Goal: Information Seeking & Learning: Learn about a topic

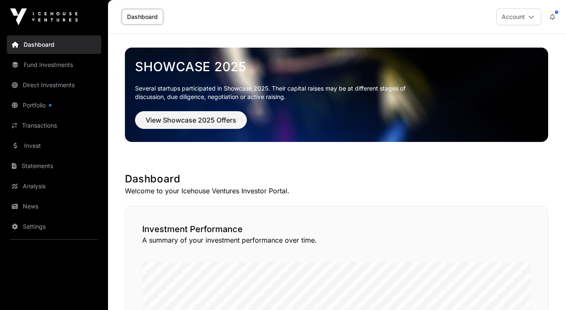
click at [36, 188] on link "Analysis" at bounding box center [54, 186] width 94 height 19
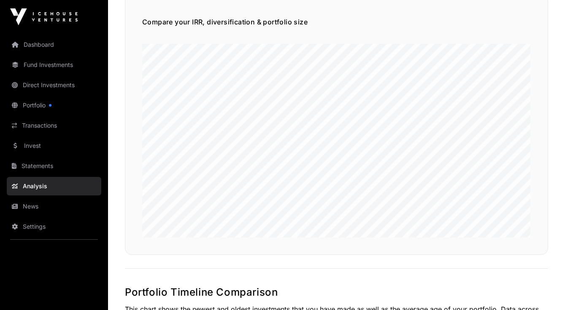
scroll to position [586, 0]
click at [36, 142] on link "Invest" at bounding box center [54, 146] width 94 height 19
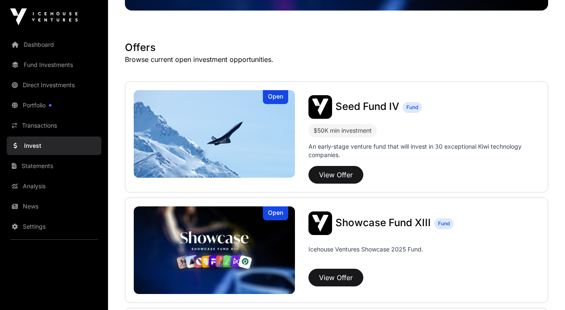
scroll to position [132, 0]
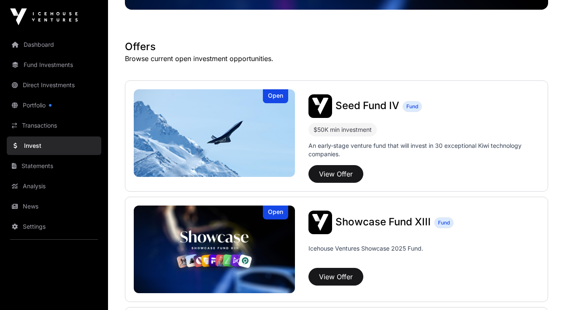
click at [43, 184] on link "Analysis" at bounding box center [54, 186] width 94 height 19
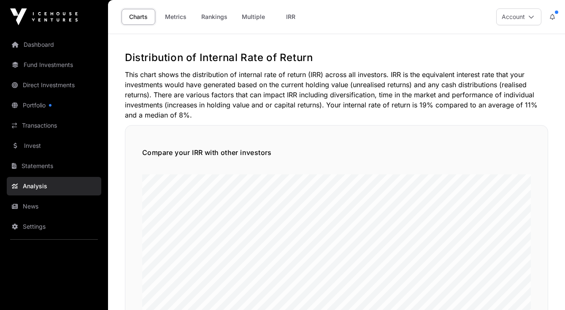
click at [36, 187] on link "Analysis" at bounding box center [54, 186] width 94 height 19
click at [184, 15] on link "Metrics" at bounding box center [176, 17] width 34 height 16
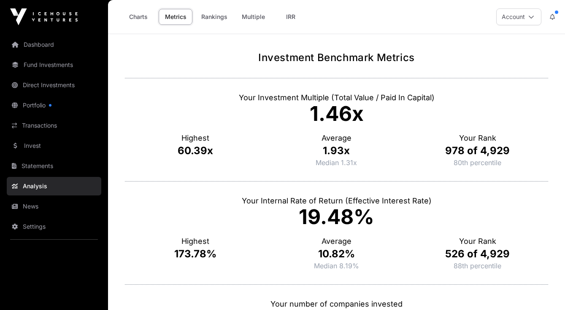
click at [215, 13] on link "Rankings" at bounding box center [214, 17] width 37 height 16
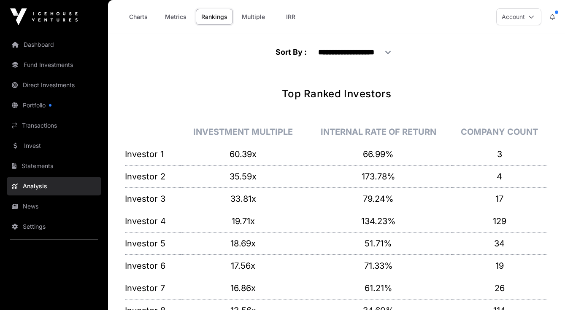
click at [288, 14] on link "IRR" at bounding box center [291, 17] width 34 height 16
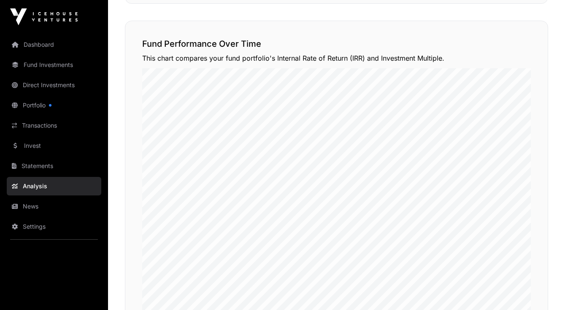
scroll to position [816, 0]
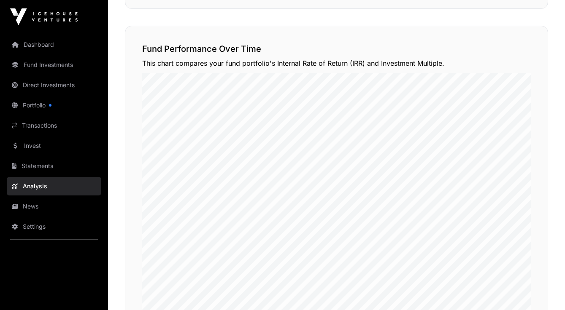
click at [45, 81] on link "Direct Investments" at bounding box center [54, 85] width 94 height 19
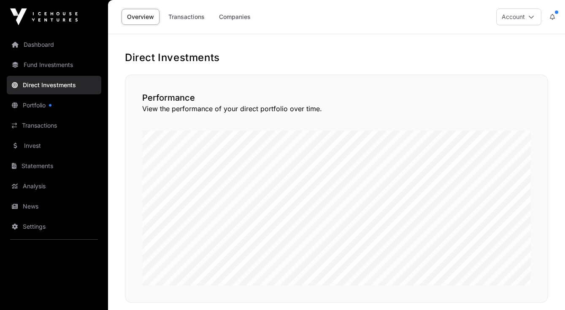
click at [229, 13] on link "Companies" at bounding box center [234, 17] width 43 height 16
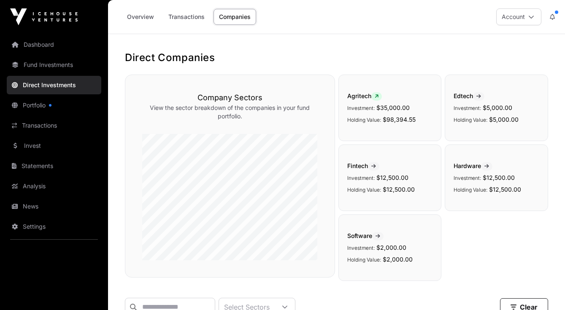
click at [185, 14] on link "Transactions" at bounding box center [186, 17] width 47 height 16
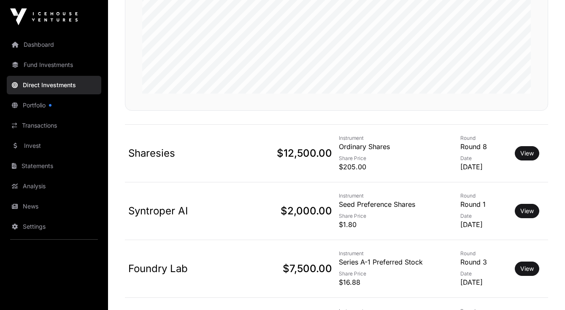
scroll to position [186, 0]
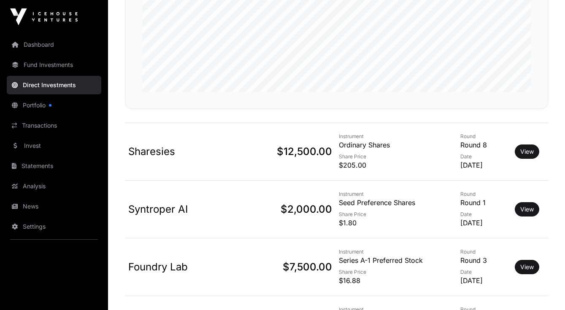
click at [529, 148] on link "View" at bounding box center [526, 152] width 13 height 8
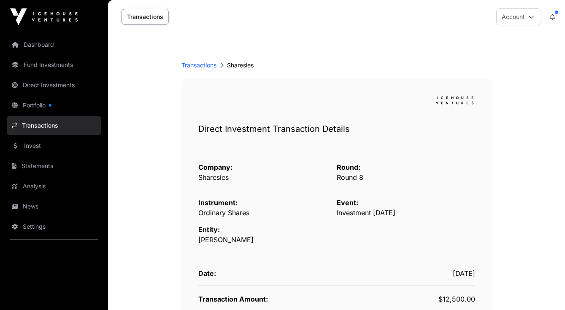
click at [34, 106] on link "Portfolio" at bounding box center [54, 105] width 94 height 19
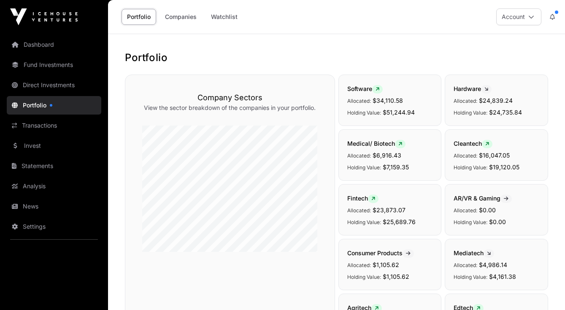
scroll to position [1, 0]
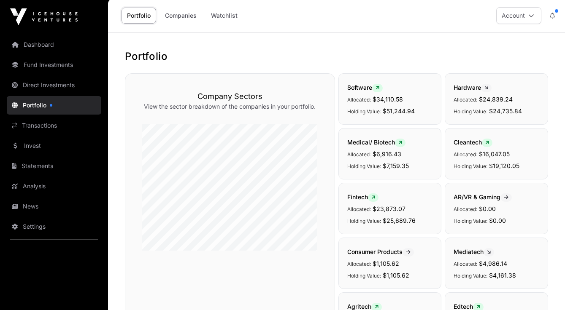
click at [48, 65] on link "Fund Investments" at bounding box center [54, 65] width 94 height 19
click at [63, 66] on link "Fund Investments" at bounding box center [54, 65] width 94 height 19
click at [52, 60] on link "Fund Investments" at bounding box center [54, 65] width 94 height 19
click at [42, 63] on link "Fund Investments" at bounding box center [54, 65] width 94 height 19
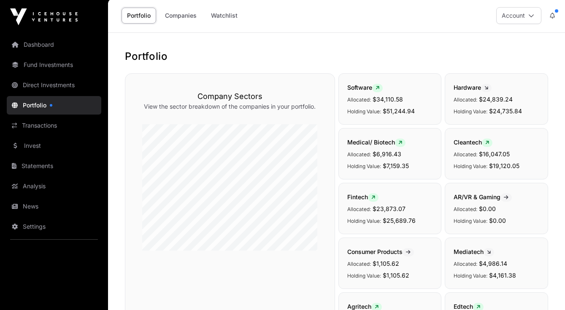
click at [35, 83] on link "Direct Investments" at bounding box center [54, 85] width 94 height 19
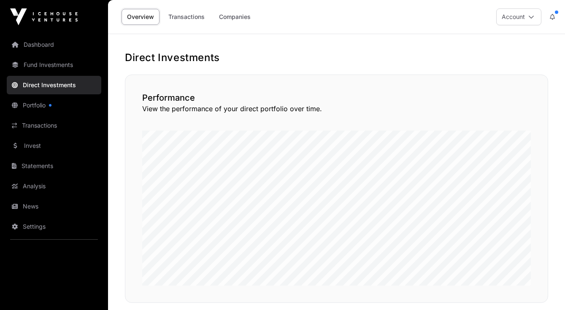
click at [35, 70] on link "Fund Investments" at bounding box center [54, 65] width 94 height 19
click at [58, 65] on link "Fund Investments" at bounding box center [54, 65] width 94 height 19
click at [19, 64] on link "Fund Investments" at bounding box center [54, 65] width 94 height 19
click at [37, 106] on link "Portfolio" at bounding box center [54, 105] width 94 height 19
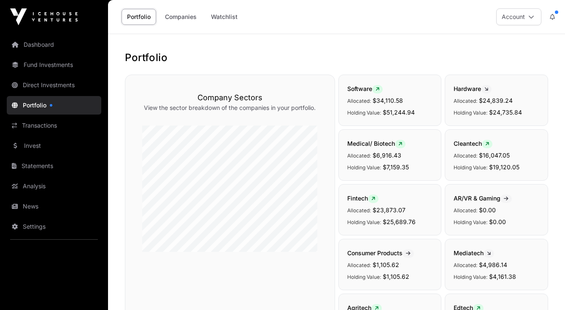
click at [45, 66] on link "Fund Investments" at bounding box center [54, 65] width 94 height 19
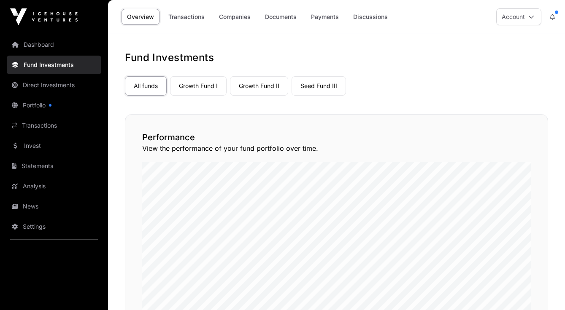
click at [203, 83] on link "Growth Fund I" at bounding box center [198, 85] width 57 height 19
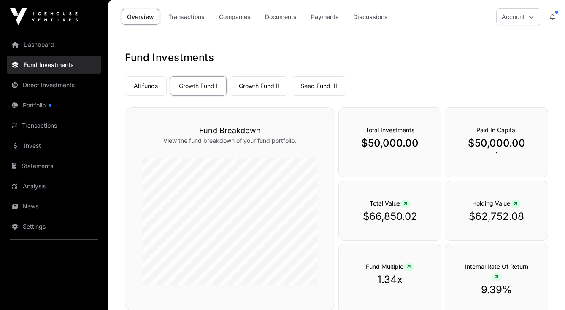
click at [271, 86] on link "Growth Fund II" at bounding box center [259, 85] width 58 height 19
click at [323, 86] on link "Seed Fund III" at bounding box center [318, 85] width 54 height 19
click at [255, 89] on link "Growth Fund II" at bounding box center [259, 85] width 58 height 19
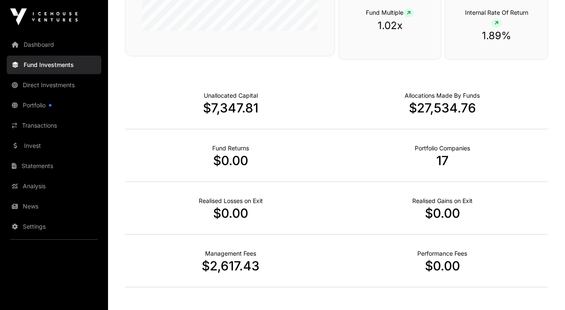
scroll to position [255, 0]
click at [280, 145] on div "Fund Returns $0.00" at bounding box center [231, 155] width 212 height 53
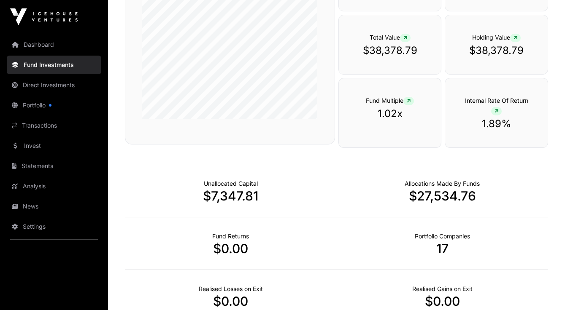
scroll to position [0, 0]
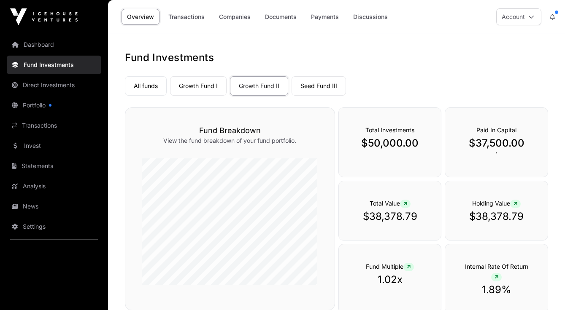
click at [320, 84] on link "Seed Fund III" at bounding box center [318, 85] width 54 height 19
click at [199, 82] on link "Growth Fund I" at bounding box center [198, 85] width 57 height 19
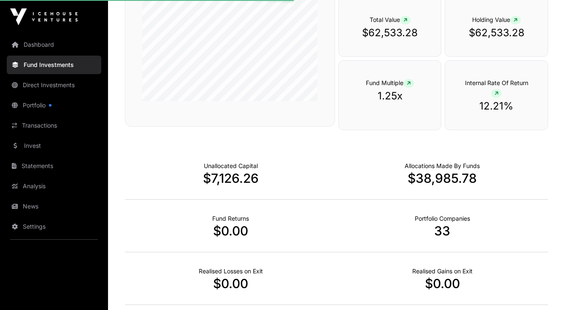
scroll to position [265, 0]
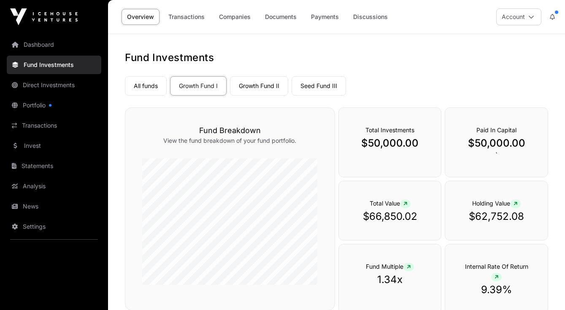
click at [269, 83] on link "Growth Fund II" at bounding box center [259, 85] width 58 height 19
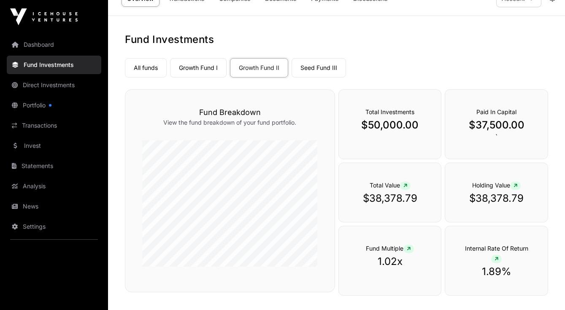
scroll to position [19, 0]
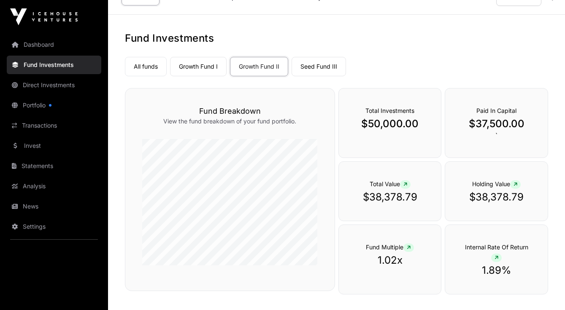
click at [321, 62] on link "Seed Fund III" at bounding box center [318, 66] width 54 height 19
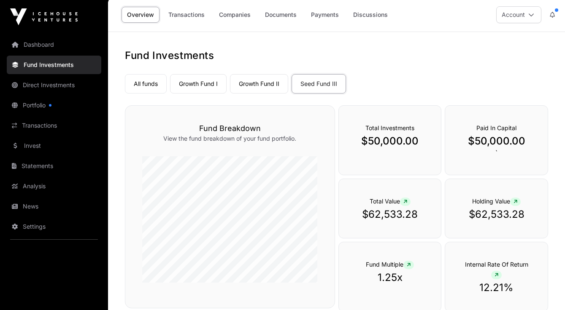
scroll to position [2, 0]
click at [267, 79] on link "Growth Fund II" at bounding box center [259, 84] width 58 height 19
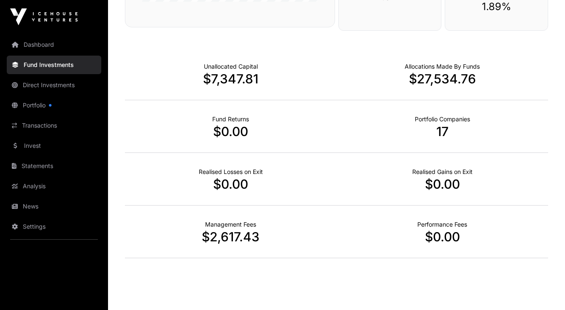
scroll to position [285, 0]
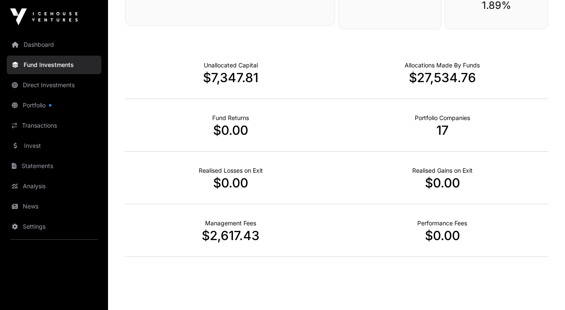
drag, startPoint x: 291, startPoint y: 137, endPoint x: 185, endPoint y: 264, distance: 165.8
click at [185, 264] on div "Fund Investments All funds Growth Fund I Growth Fund II Seed Fund III Select a …" at bounding box center [336, 16] width 457 height 501
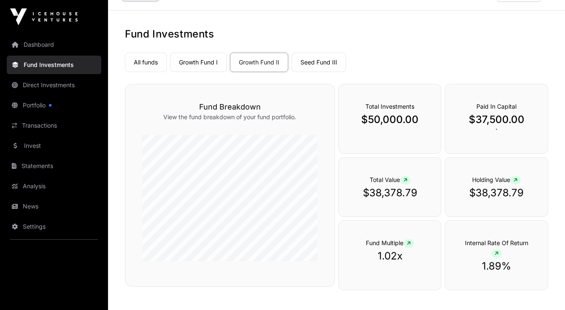
scroll to position [0, 0]
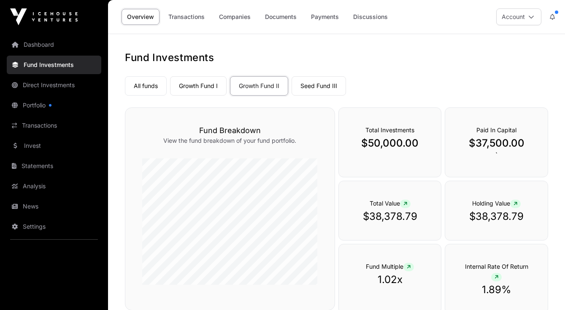
click at [193, 18] on link "Transactions" at bounding box center [186, 17] width 47 height 16
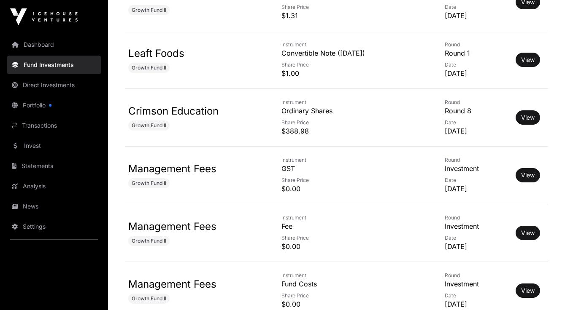
scroll to position [2909, 0]
click at [529, 116] on link "View" at bounding box center [527, 117] width 13 height 8
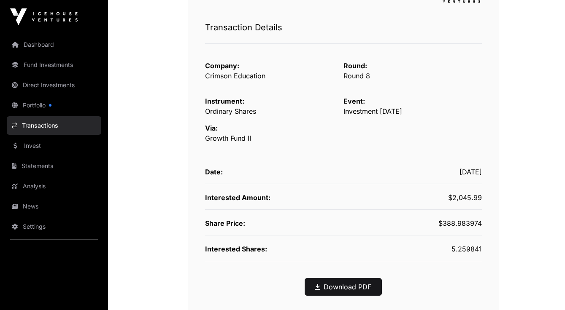
scroll to position [121, 0]
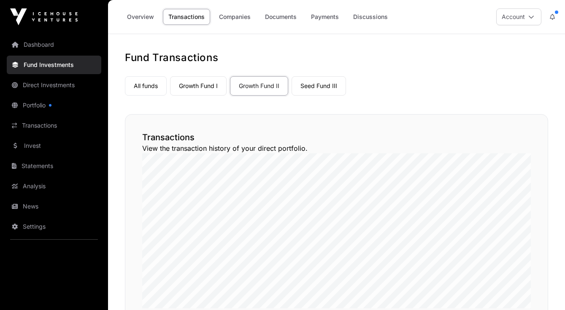
click at [237, 15] on link "Companies" at bounding box center [234, 17] width 43 height 16
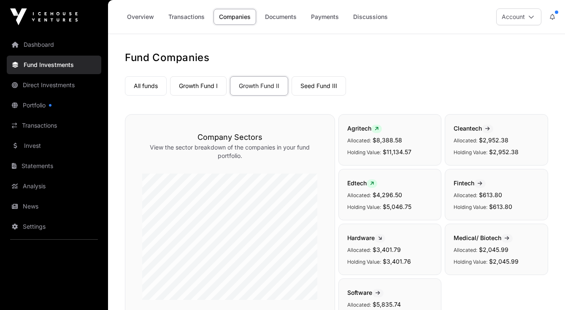
click at [323, 84] on link "Seed Fund III" at bounding box center [318, 85] width 54 height 19
click at [278, 20] on link "Documents" at bounding box center [280, 17] width 43 height 16
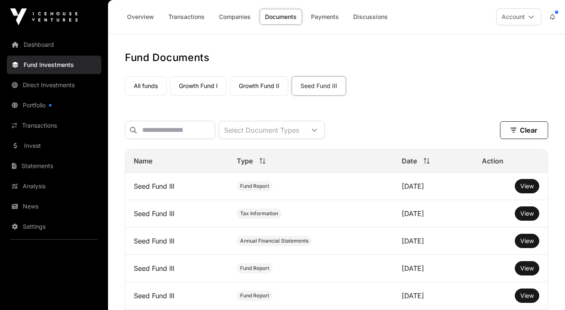
click at [332, 20] on link "Payments" at bounding box center [324, 17] width 39 height 16
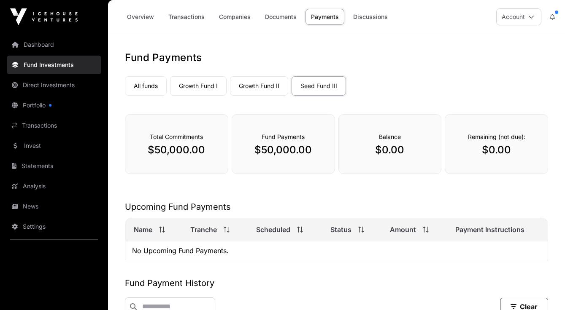
click at [369, 16] on link "Discussions" at bounding box center [370, 17] width 46 height 16
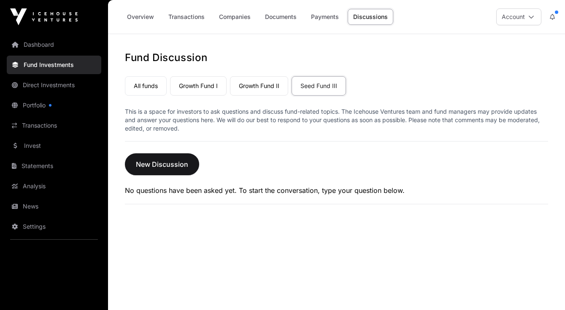
click at [328, 16] on link "Payments" at bounding box center [324, 17] width 39 height 16
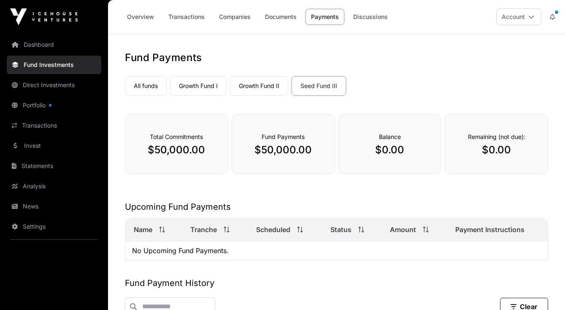
click at [154, 84] on link "All funds" at bounding box center [146, 85] width 42 height 19
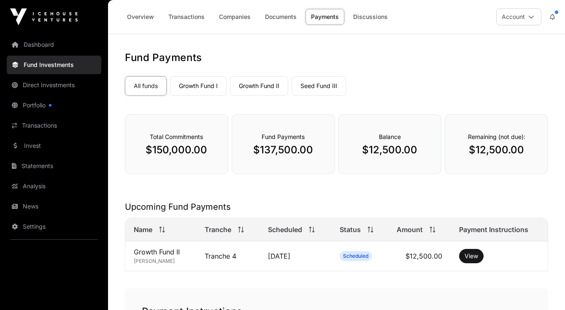
click at [147, 15] on link "Overview" at bounding box center [140, 17] width 38 height 16
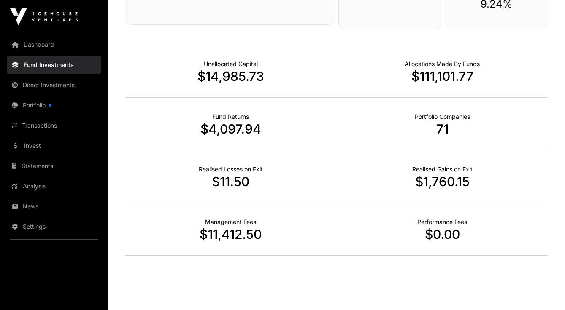
scroll to position [533, 0]
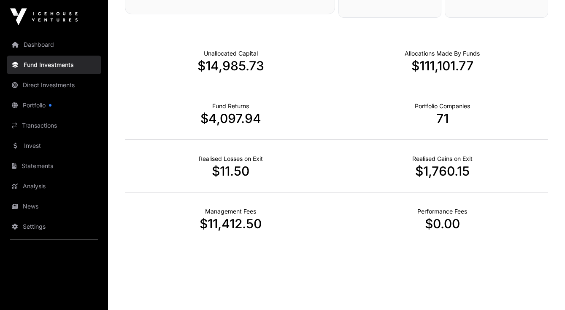
drag, startPoint x: 247, startPoint y: 162, endPoint x: 244, endPoint y: 252, distance: 90.3
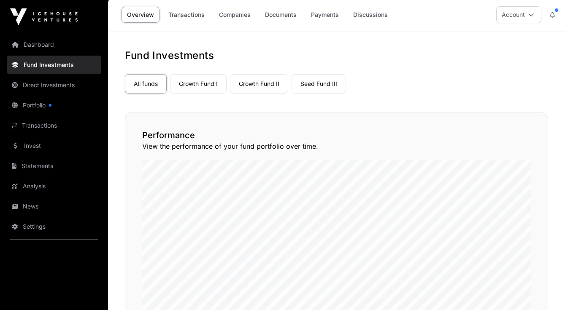
scroll to position [1, 0]
click at [213, 80] on link "Growth Fund I" at bounding box center [198, 84] width 57 height 19
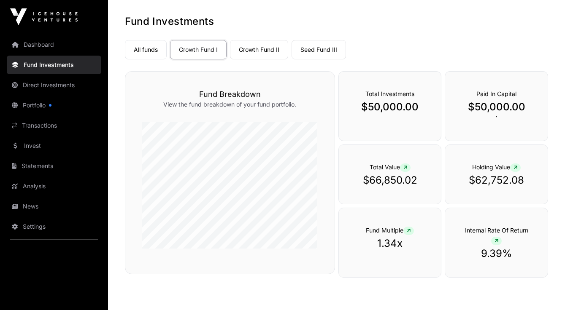
scroll to position [38, 0]
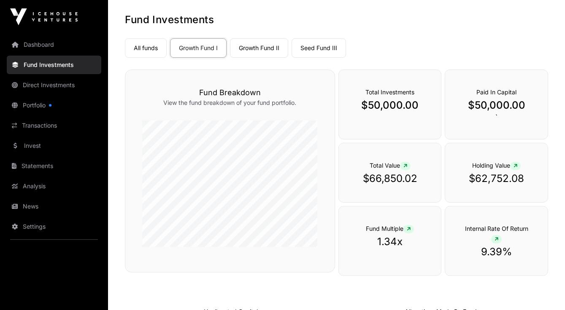
click at [259, 46] on link "Growth Fund II" at bounding box center [259, 47] width 58 height 19
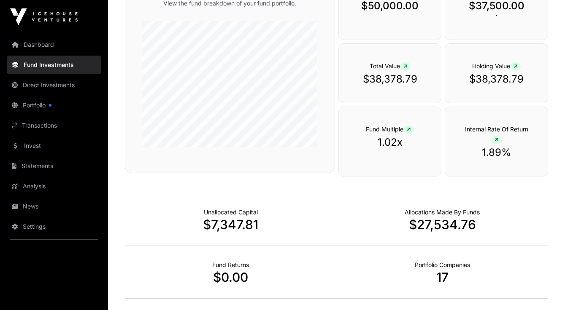
scroll to position [70, 0]
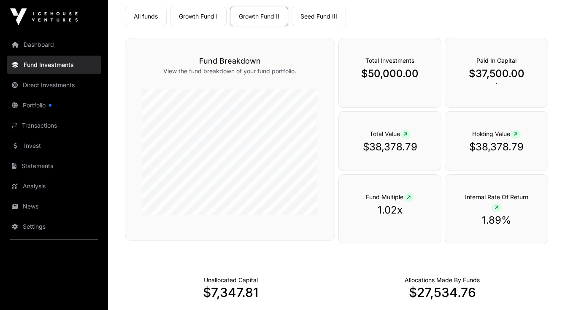
click at [317, 16] on link "Seed Fund III" at bounding box center [318, 16] width 54 height 19
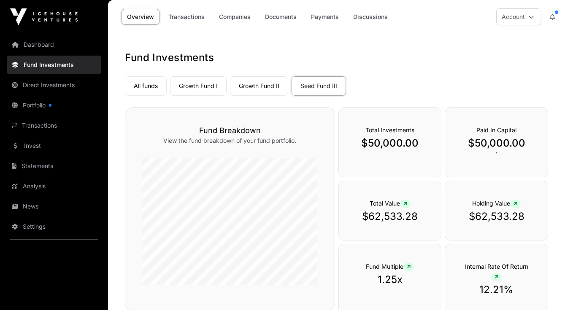
click at [45, 89] on link "Direct Investments" at bounding box center [54, 85] width 94 height 19
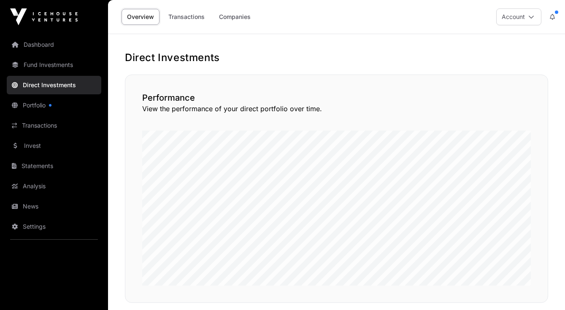
click at [45, 89] on link "Direct Investments" at bounding box center [54, 85] width 94 height 19
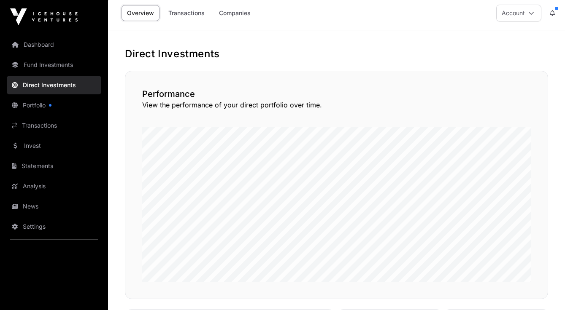
click at [238, 13] on link "Companies" at bounding box center [234, 13] width 43 height 16
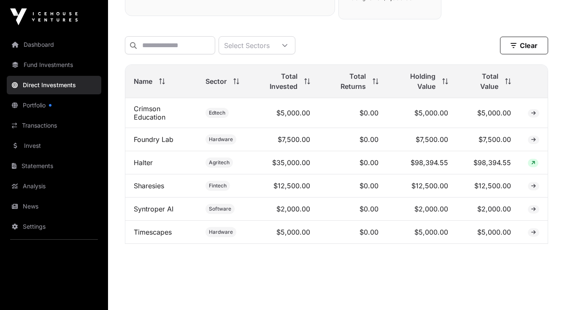
scroll to position [262, 0]
